Goal: Check status

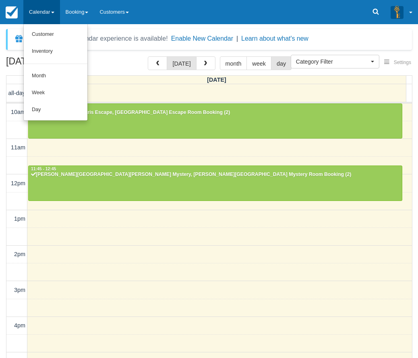
select select
click at [34, 102] on link "Day" at bounding box center [56, 110] width 64 height 17
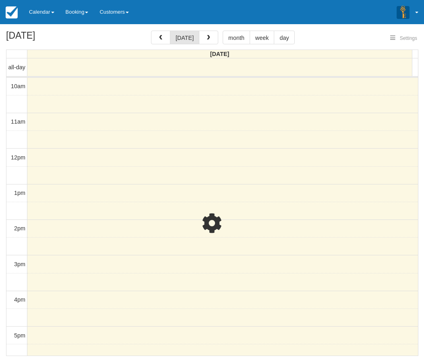
select select
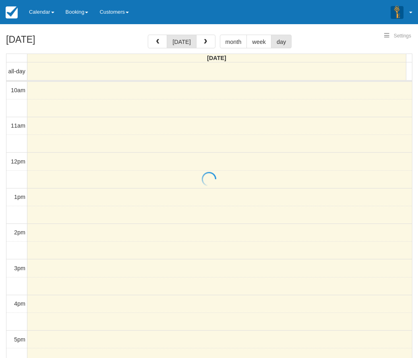
select select
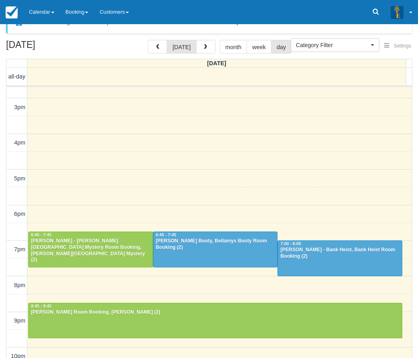
scroll to position [26, 0]
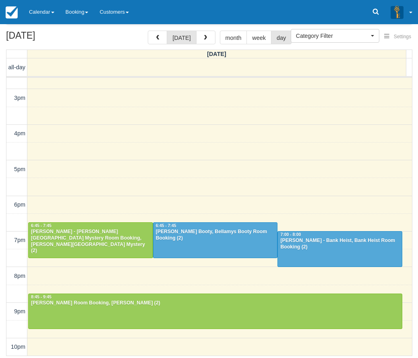
click at [206, 35] on span "button" at bounding box center [206, 38] width 6 height 6
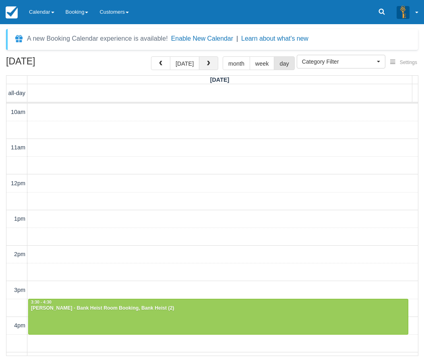
click at [206, 60] on button "button" at bounding box center [208, 63] width 19 height 14
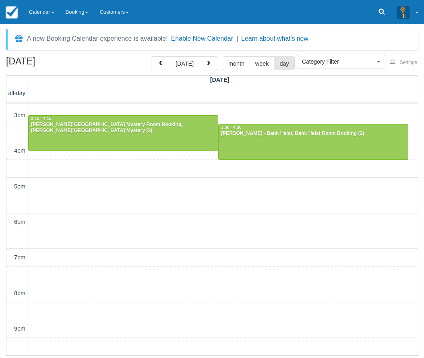
scroll to position [192, 0]
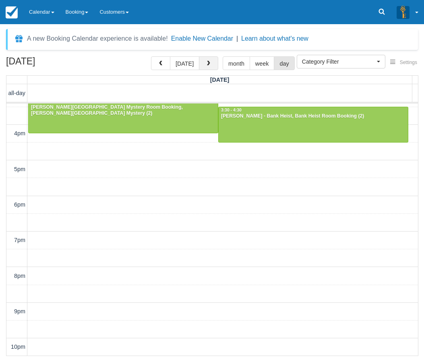
click at [202, 68] on button "button" at bounding box center [208, 63] width 19 height 14
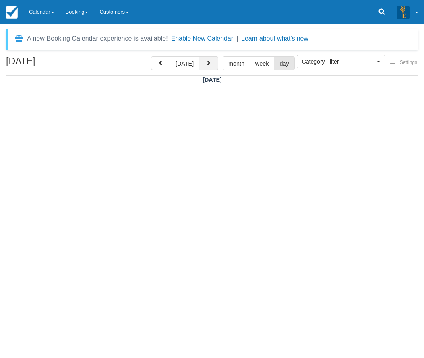
click at [202, 68] on button "button" at bounding box center [208, 63] width 19 height 14
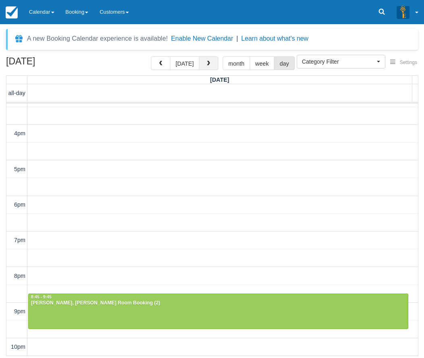
click at [209, 69] on button "button" at bounding box center [208, 63] width 19 height 14
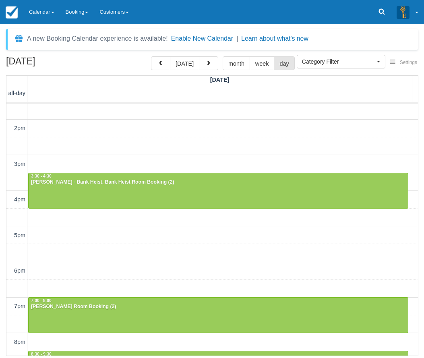
scroll to position [192, 0]
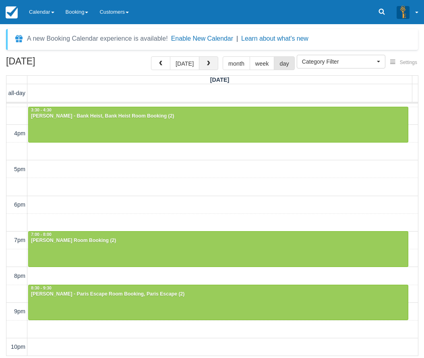
click at [206, 62] on span "button" at bounding box center [209, 64] width 6 height 6
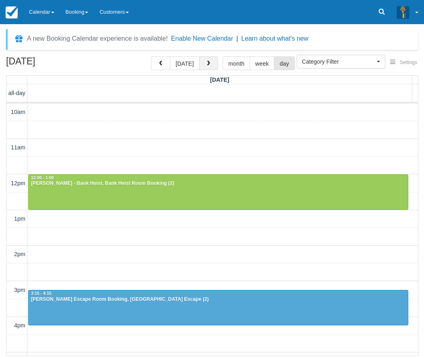
click at [206, 62] on span "button" at bounding box center [209, 64] width 6 height 6
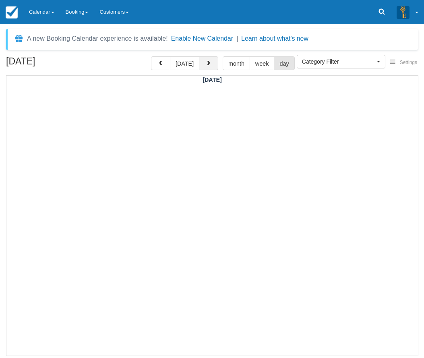
click at [206, 62] on span "button" at bounding box center [209, 64] width 6 height 6
click at [183, 62] on button "[DATE]" at bounding box center [184, 63] width 29 height 14
